Goal: Task Accomplishment & Management: Complete application form

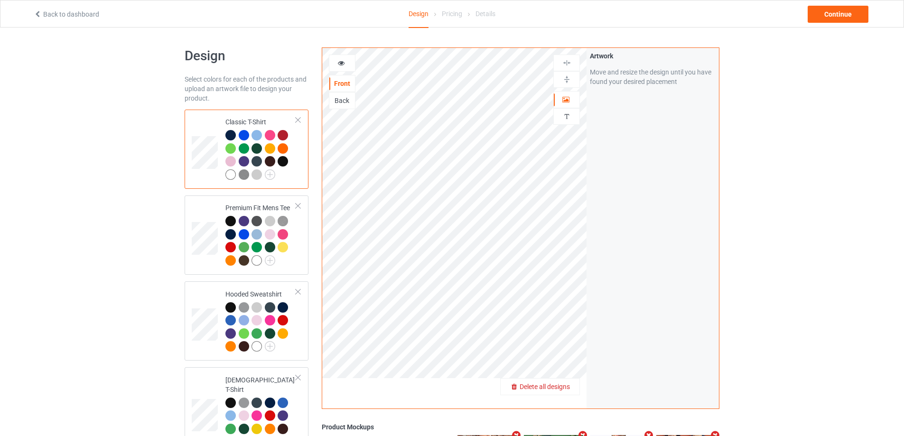
click at [565, 388] on span "Delete all designs" at bounding box center [545, 387] width 50 height 8
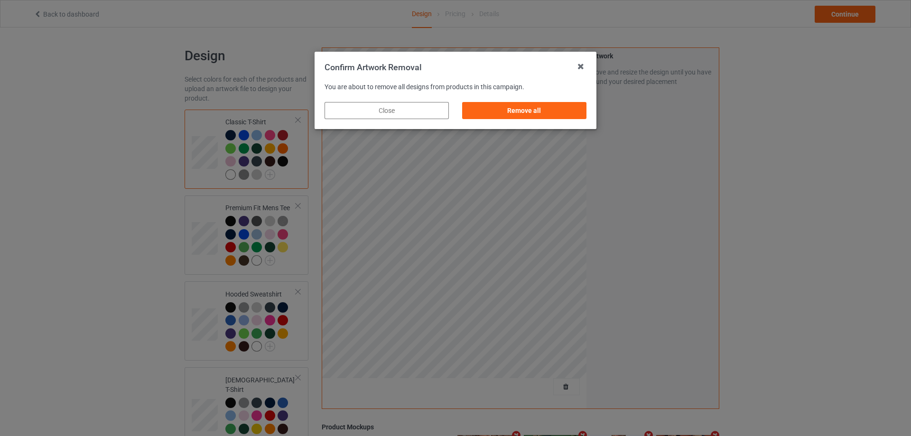
click at [560, 98] on div "Remove all" at bounding box center [525, 110] width 138 height 30
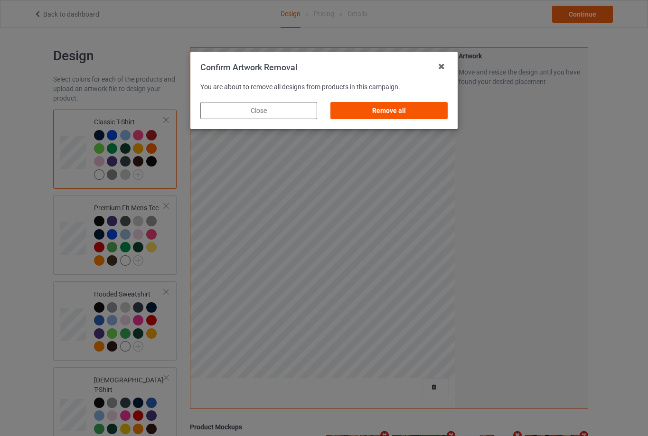
click at [394, 117] on div "Remove all" at bounding box center [389, 110] width 117 height 17
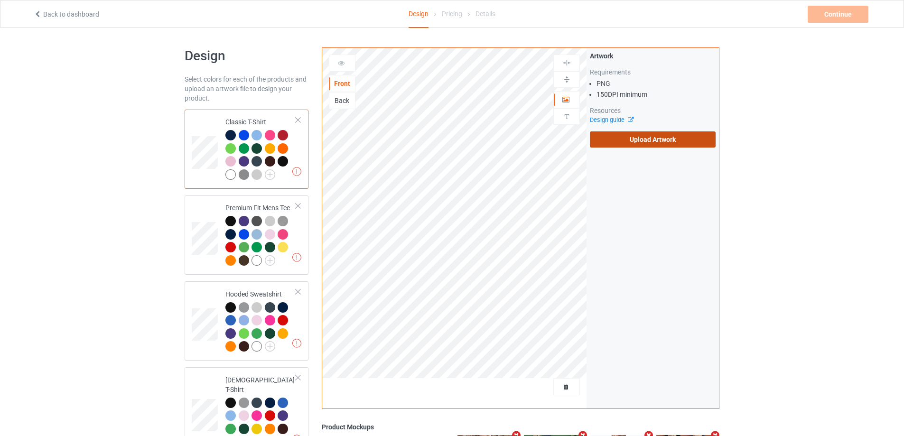
click at [664, 136] on label "Upload Artwork" at bounding box center [653, 139] width 126 height 16
click at [0, 0] on input "Upload Artwork" at bounding box center [0, 0] width 0 height 0
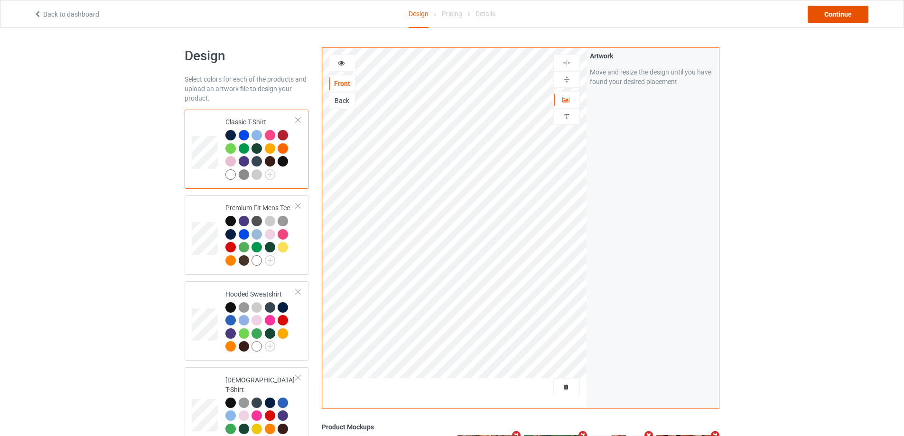
click at [843, 10] on div "Continue" at bounding box center [838, 14] width 61 height 17
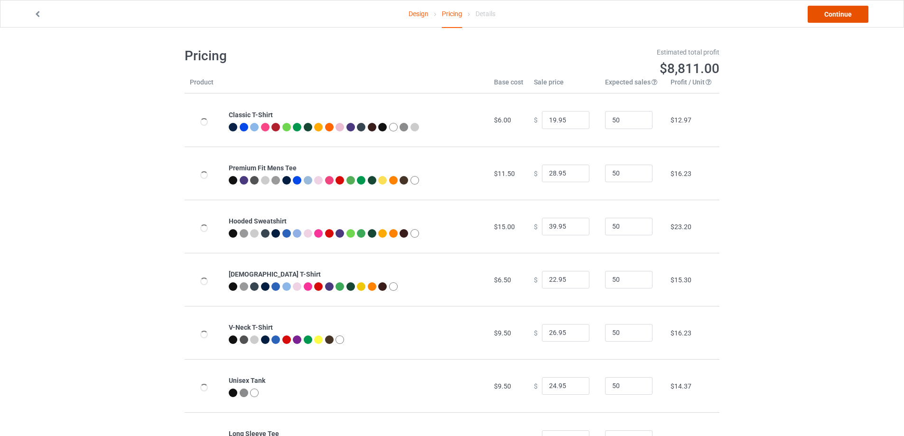
click at [843, 10] on link "Continue" at bounding box center [838, 14] width 61 height 17
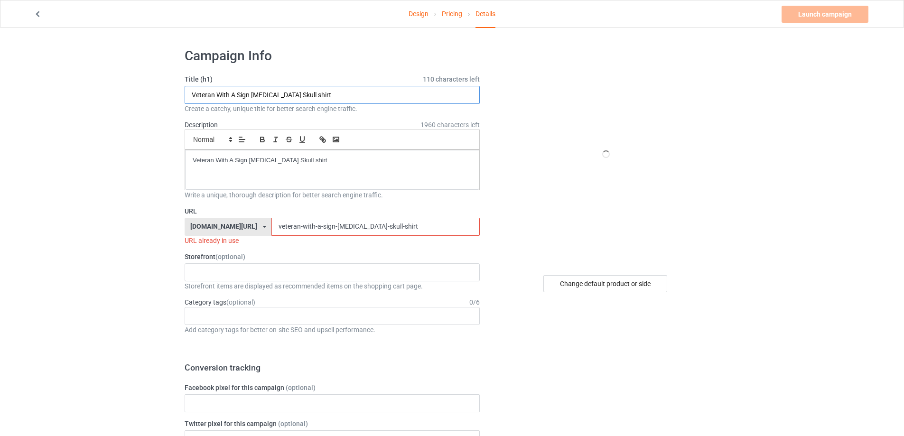
drag, startPoint x: 190, startPoint y: 94, endPoint x: 122, endPoint y: 122, distance: 73.2
paste input "[URL][DOMAIN_NAME]"
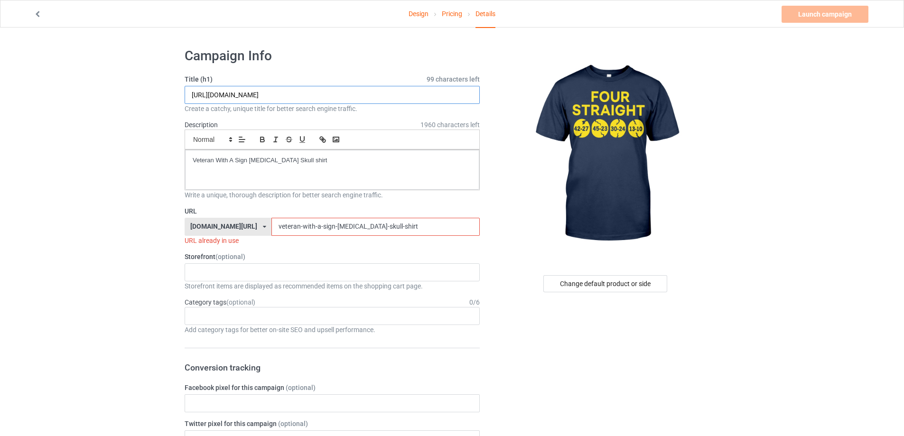
drag, startPoint x: 292, startPoint y: 95, endPoint x: 424, endPoint y: 107, distance: 133.0
click at [430, 98] on input "[URL][DOMAIN_NAME]" at bounding box center [332, 95] width 295 height 18
type input "[URL][DOMAIN_NAME]"
drag, startPoint x: 329, startPoint y: 229, endPoint x: 148, endPoint y: 222, distance: 181.9
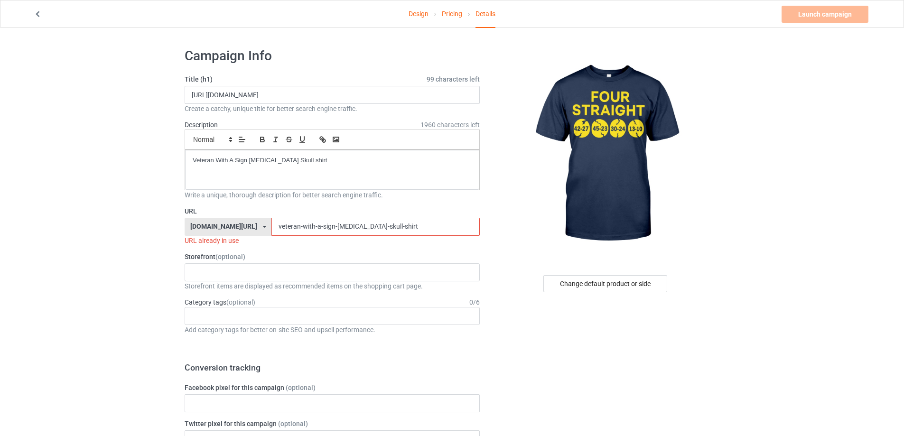
paste input "four-straight"
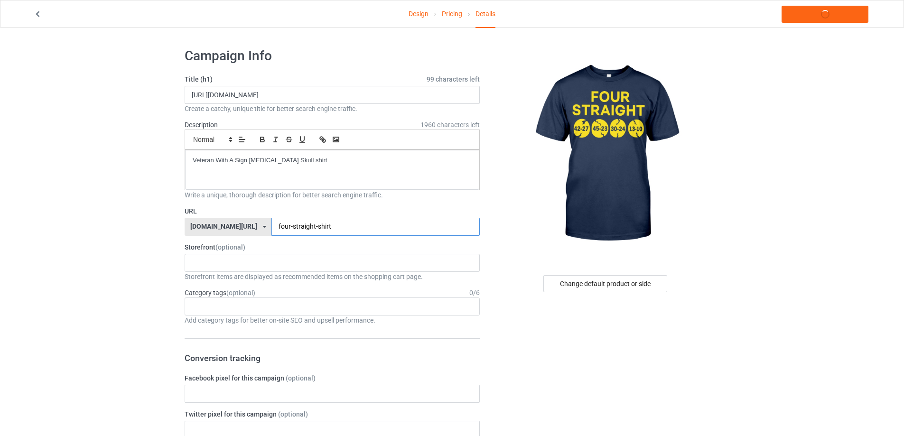
type input "four-straight-shirt"
drag, startPoint x: 319, startPoint y: 161, endPoint x: 89, endPoint y: 157, distance: 230.2
drag, startPoint x: 331, startPoint y: 99, endPoint x: 142, endPoint y: 101, distance: 188.9
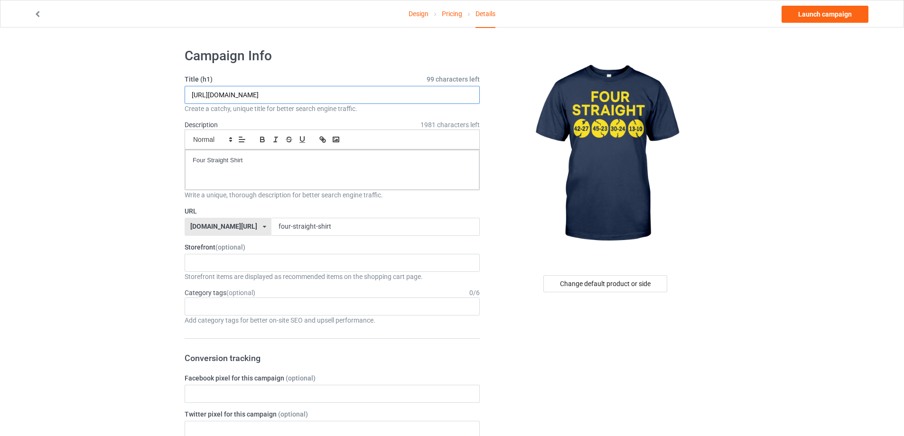
paste input "Four Straight S"
type input "Four Straight Shirt"
click at [821, 16] on link "Launch campaign" at bounding box center [825, 14] width 87 height 17
